Goal: Information Seeking & Learning: Find specific fact

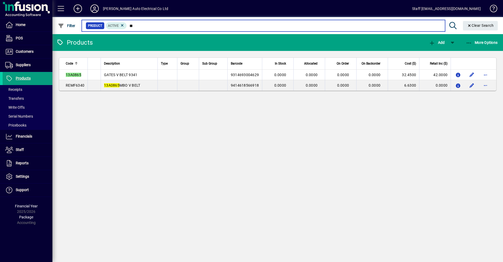
type input "*"
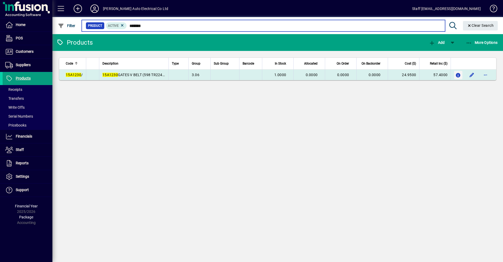
type input "*******"
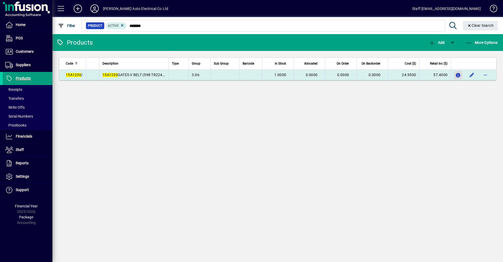
click at [459, 76] on icon "button" at bounding box center [459, 75] width 6 height 4
